Goal: Information Seeking & Learning: Learn about a topic

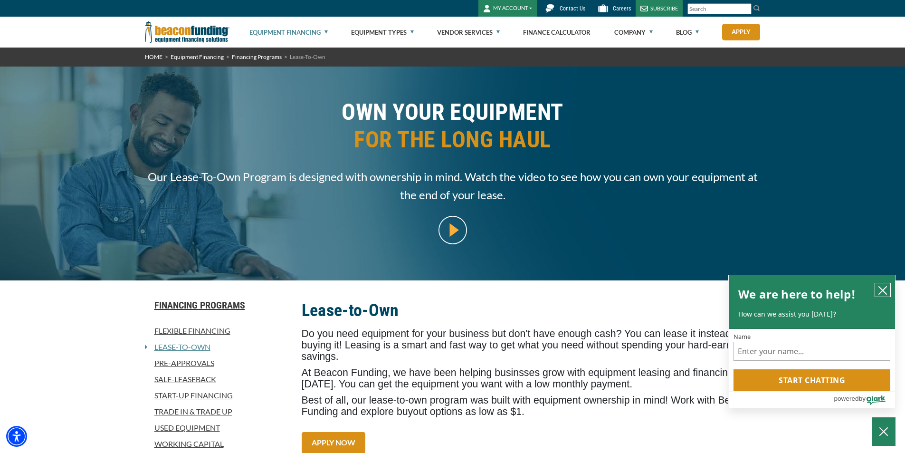
click at [882, 286] on icon "close chatbox" at bounding box center [883, 291] width 10 height 10
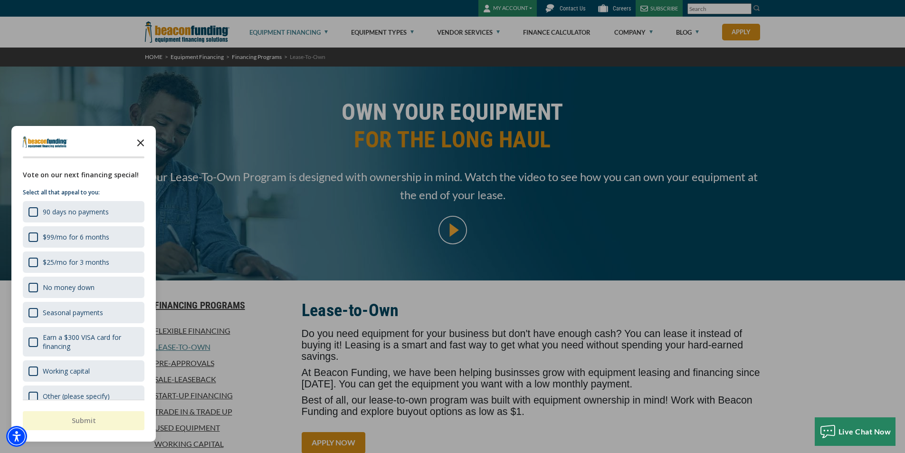
click at [139, 139] on icon "Close the survey" at bounding box center [140, 142] width 19 height 19
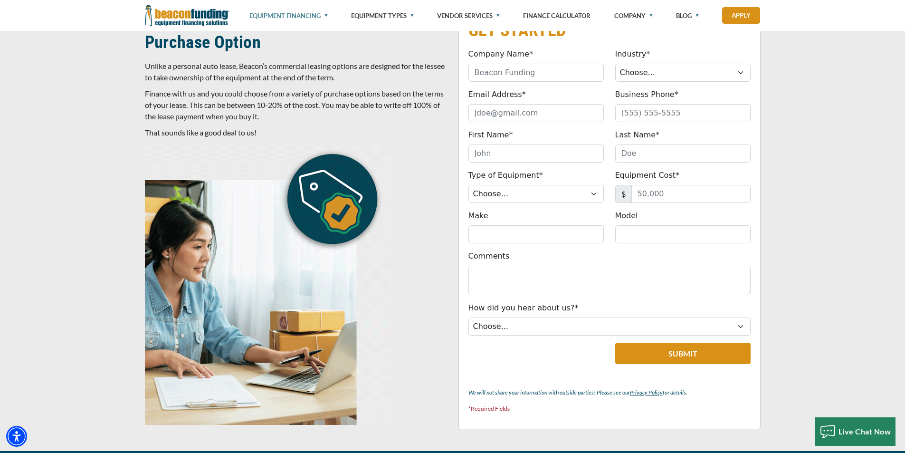
scroll to position [523, 0]
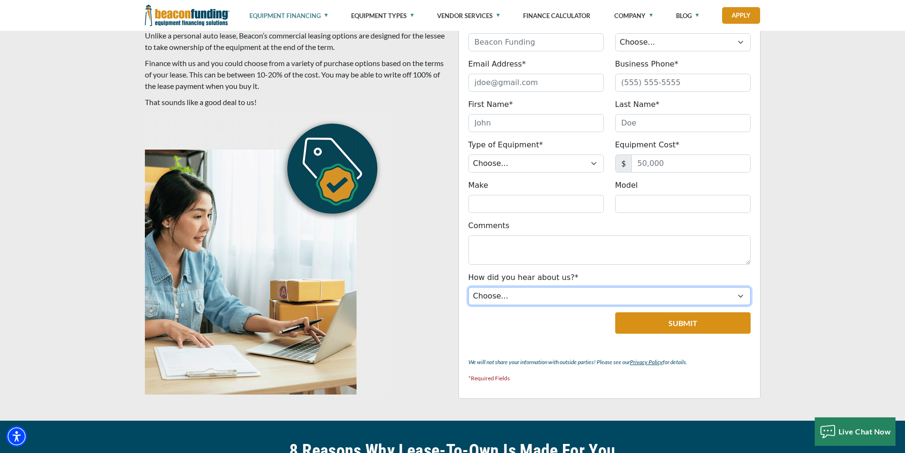
click at [741, 296] on select "Choose... Internet Search Vendor Referral Word of Mouth Client Referral Email E…" at bounding box center [609, 296] width 282 height 18
select select "5"
click at [468, 287] on select "Choose... Internet Search Vendor Referral Word of Mouth Client Referral Email E…" at bounding box center [609, 296] width 282 height 18
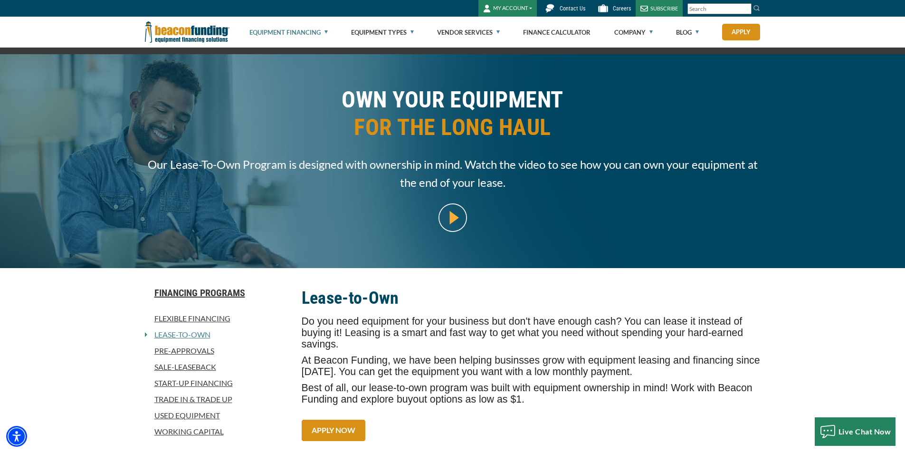
scroll to position [0, 0]
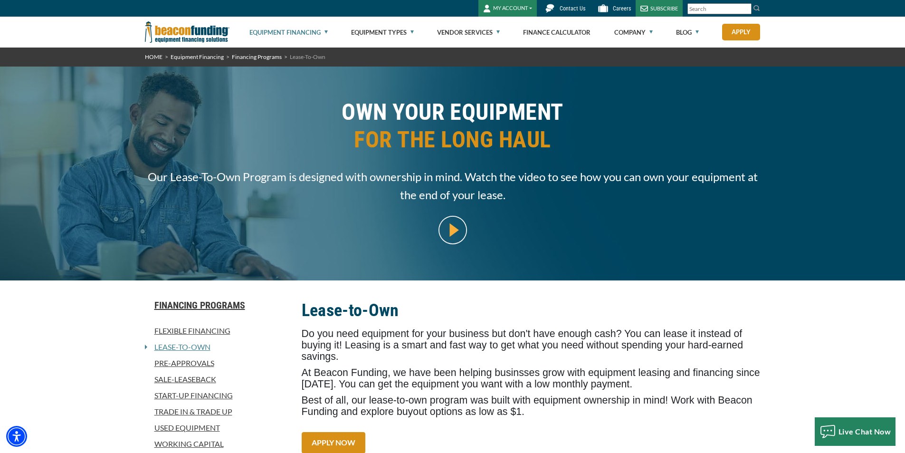
click at [572, 8] on span "Contact Us" at bounding box center [573, 8] width 26 height 7
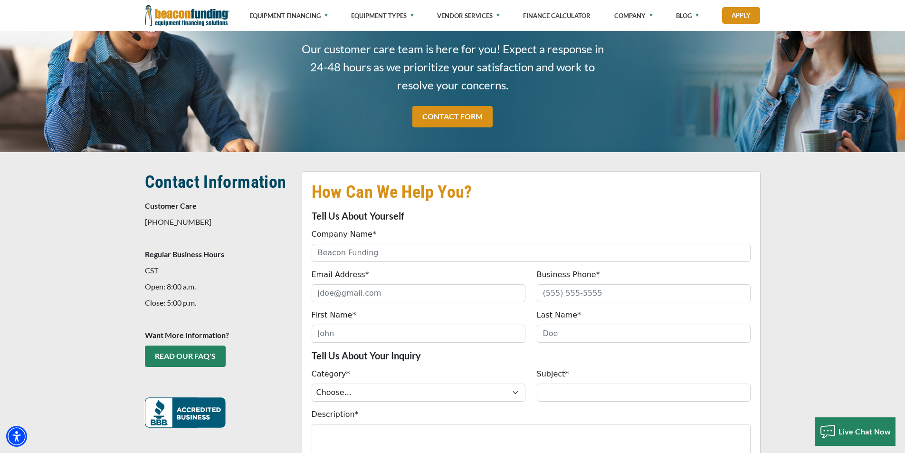
scroll to position [95, 0]
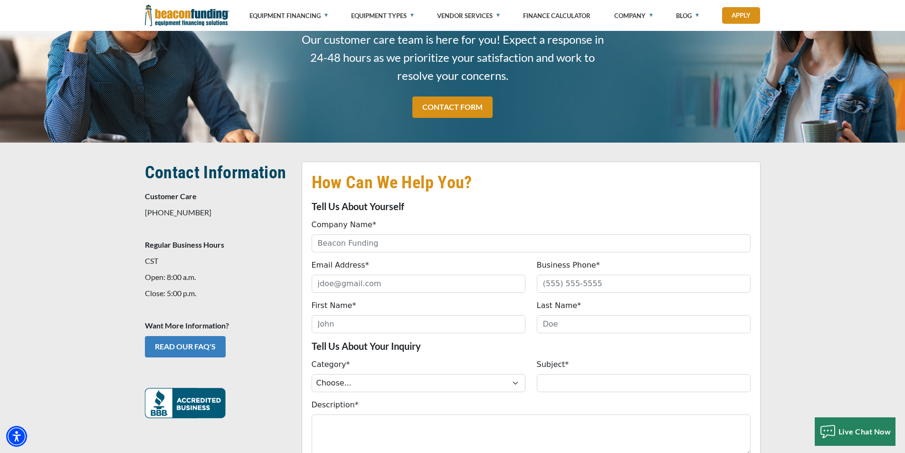
click at [210, 345] on link "READ OUR FAQ's" at bounding box center [185, 346] width 81 height 21
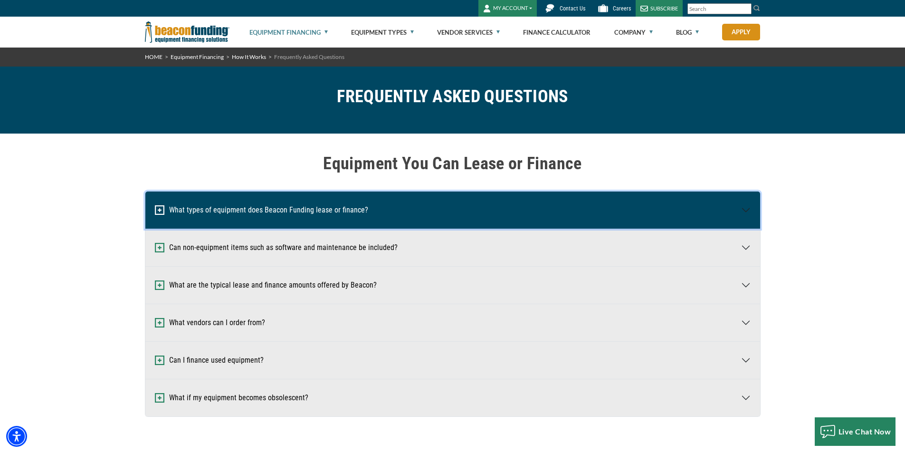
click at [295, 214] on button "What types of equipment does Beacon Funding lease or finance?" at bounding box center [452, 209] width 615 height 37
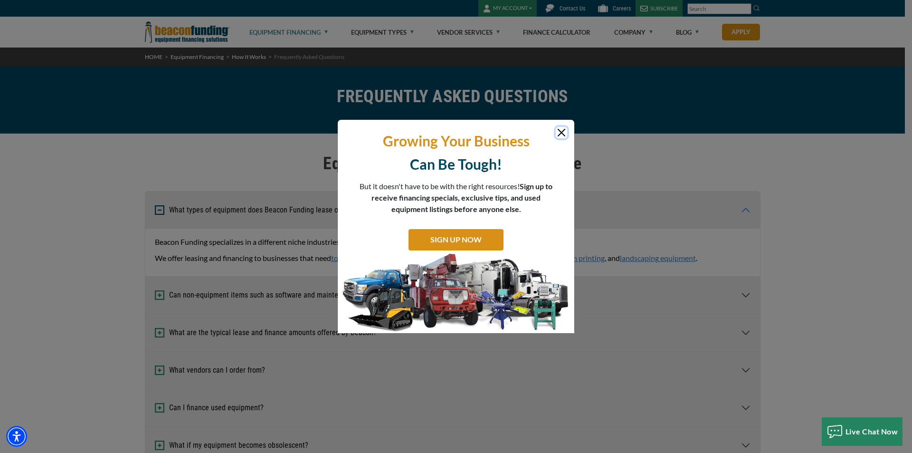
click at [559, 129] on button "Close" at bounding box center [561, 132] width 11 height 11
